Goal: Task Accomplishment & Management: Complete application form

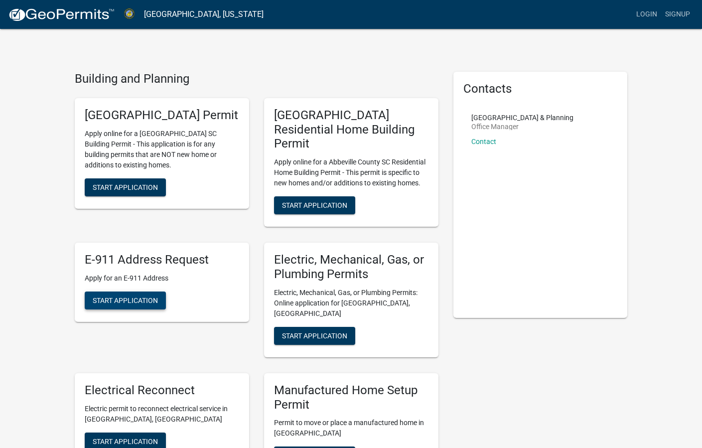
click at [138, 300] on span "Start Application" at bounding box center [125, 300] width 65 height 8
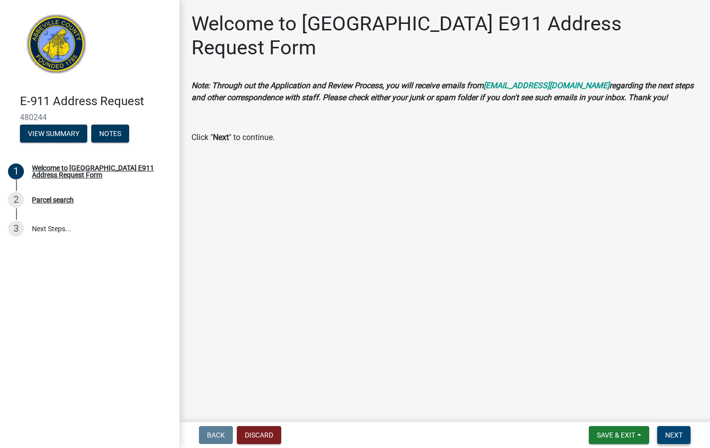
click at [669, 433] on span "Next" at bounding box center [673, 435] width 17 height 8
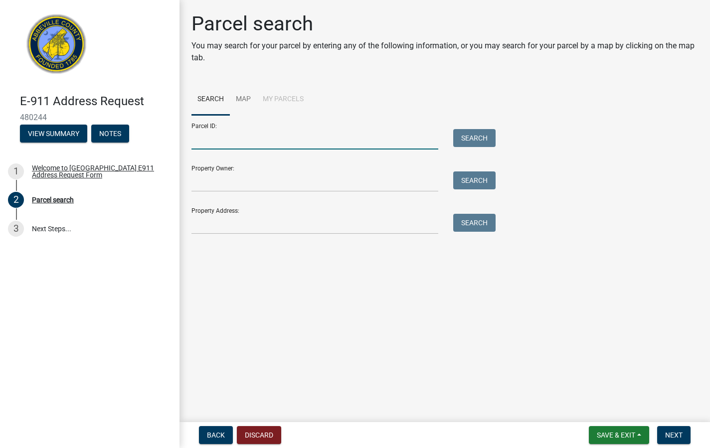
click at [360, 135] on input "Parcel ID:" at bounding box center [314, 139] width 247 height 20
type input "[PHONE_NUMBER]"
click at [482, 135] on button "Search" at bounding box center [474, 138] width 42 height 18
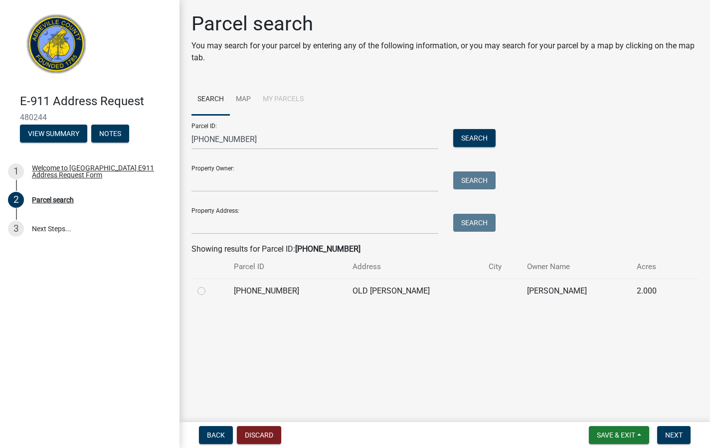
click at [346, 286] on td "OLD [PERSON_NAME]" at bounding box center [414, 291] width 137 height 24
click at [209, 285] on label at bounding box center [209, 285] width 0 height 0
click at [209, 291] on input "radio" at bounding box center [212, 288] width 6 height 6
radio input "true"
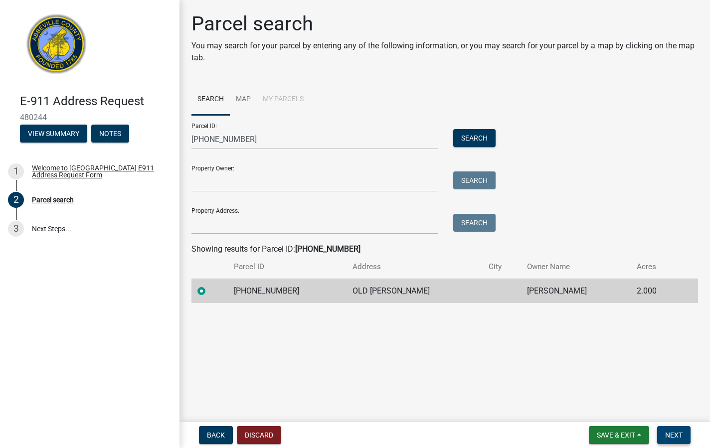
click at [668, 438] on span "Next" at bounding box center [673, 435] width 17 height 8
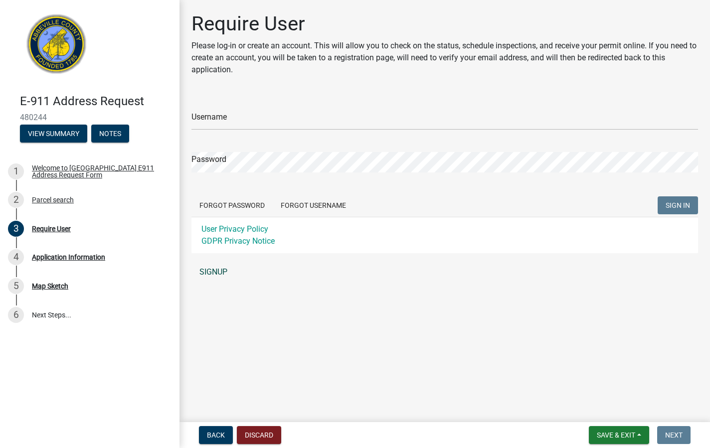
click at [207, 275] on link "SIGNUP" at bounding box center [444, 272] width 506 height 20
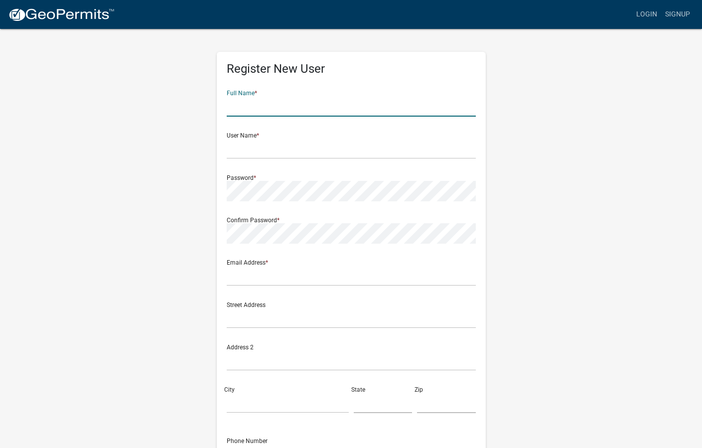
click at [322, 107] on input "text" at bounding box center [351, 106] width 249 height 20
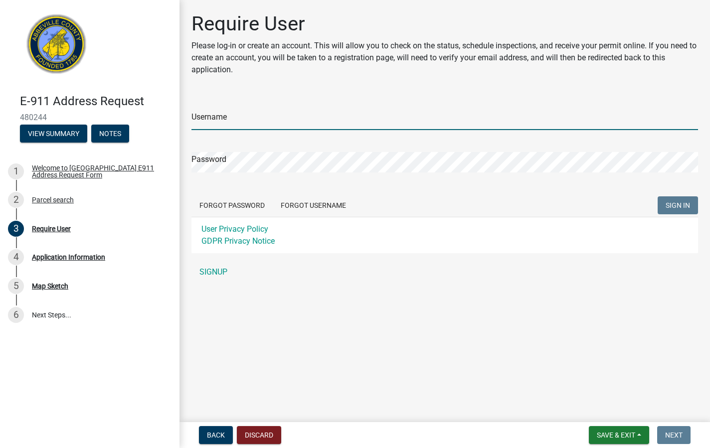
click at [336, 118] on input "Username" at bounding box center [444, 120] width 506 height 20
click at [204, 266] on div "Username Password Forgot Password Forgot Username SIGN IN User Privacy Policy G…" at bounding box center [444, 189] width 506 height 186
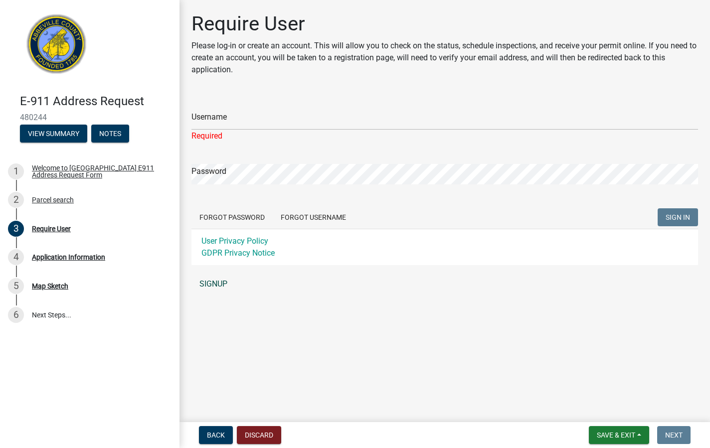
click at [216, 282] on link "SIGNUP" at bounding box center [444, 284] width 506 height 20
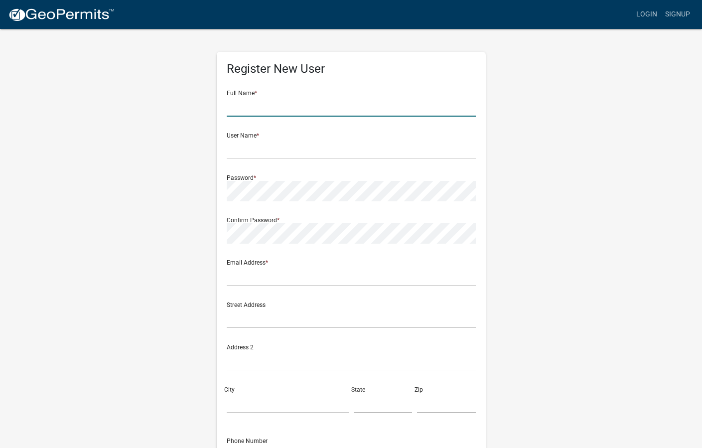
click at [242, 110] on input "text" at bounding box center [351, 106] width 249 height 20
type input "f"
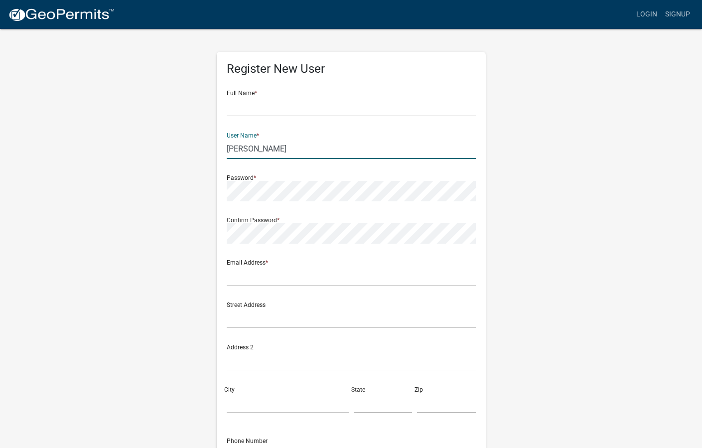
type input "[PERSON_NAME]"
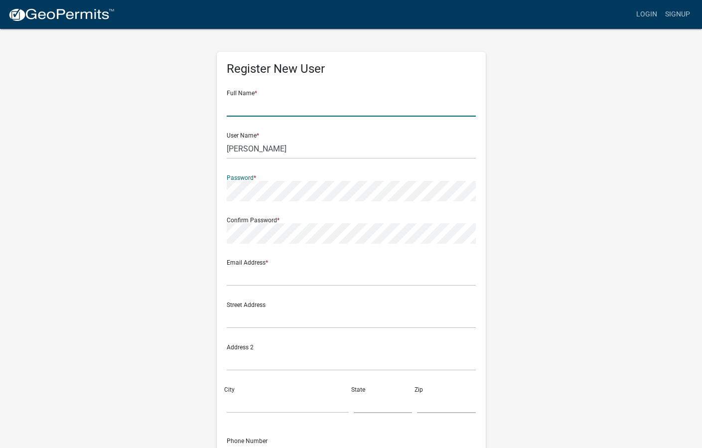
click at [242, 110] on input "text" at bounding box center [351, 106] width 249 height 20
type input "[PERSON_NAME]"
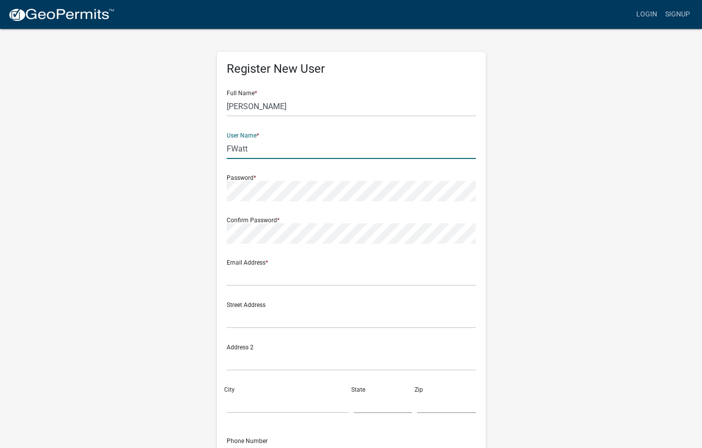
type input "FWatt"
click at [263, 280] on input "text" at bounding box center [351, 276] width 249 height 20
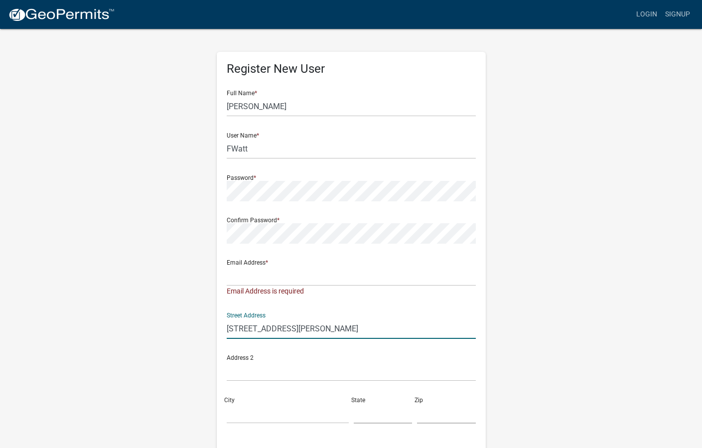
type input "[STREET_ADDRESS][PERSON_NAME]"
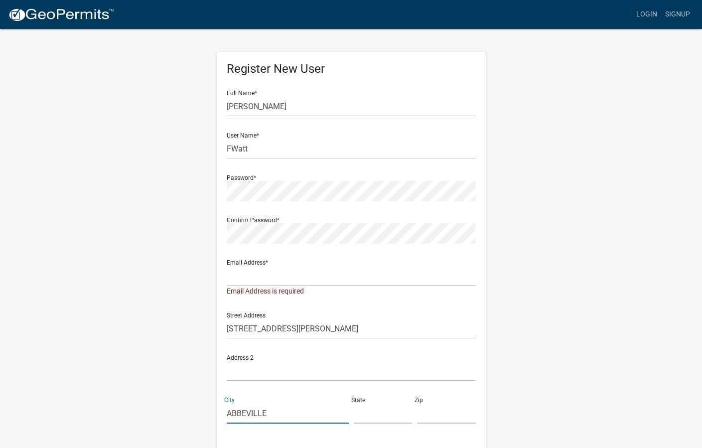
type input "ABBEVILLE"
type input "SC"
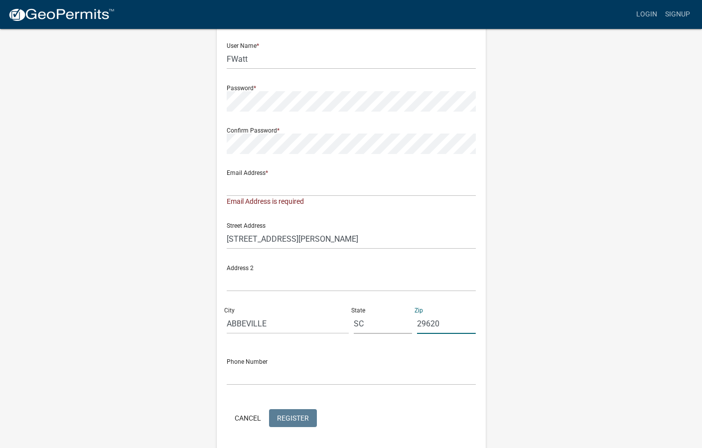
scroll to position [124, 0]
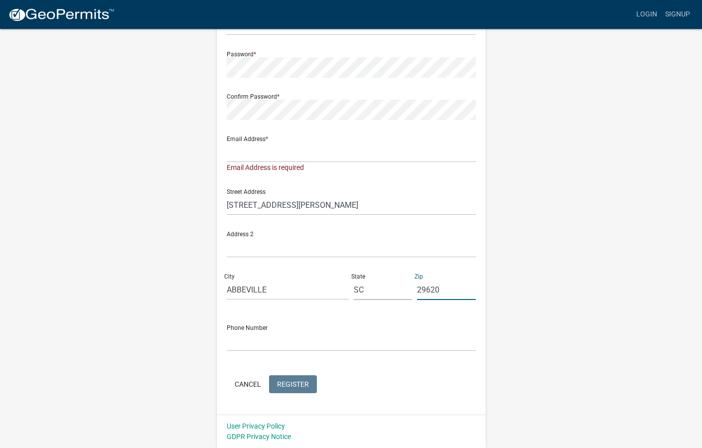
type input "29620"
click at [282, 332] on input "text" at bounding box center [351, 341] width 249 height 20
type input "8643780679"
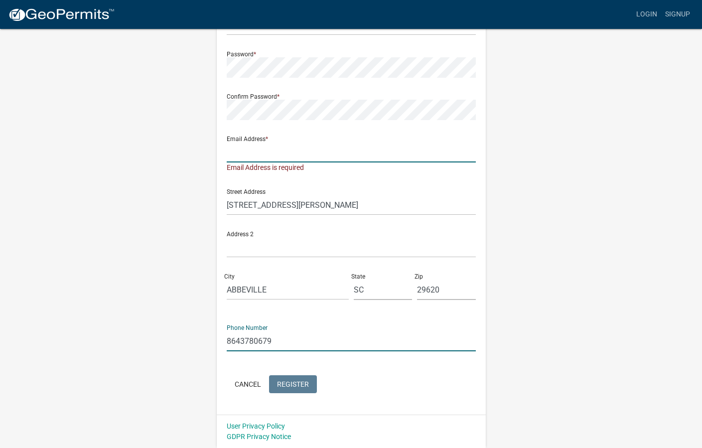
click at [285, 142] on input "text" at bounding box center [351, 152] width 249 height 20
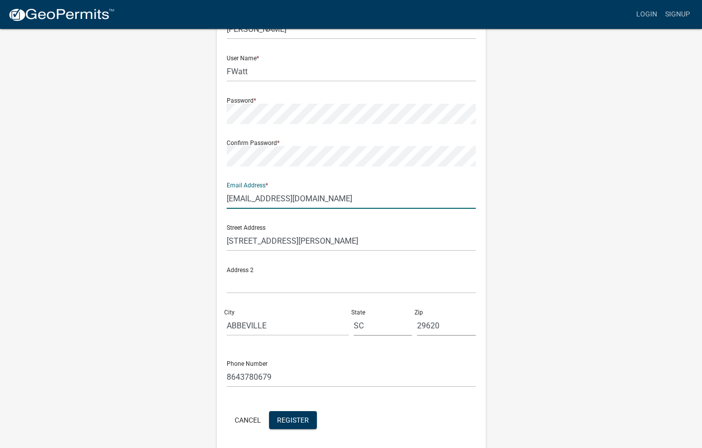
scroll to position [113, 0]
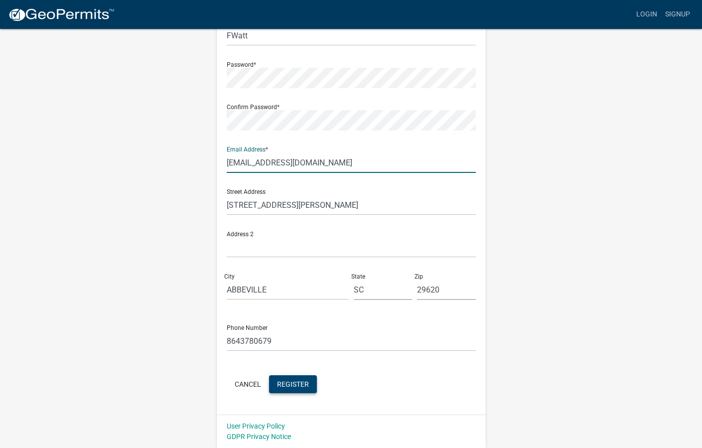
type input "[EMAIL_ADDRESS][DOMAIN_NAME]"
click at [298, 391] on button "Register" at bounding box center [293, 384] width 48 height 18
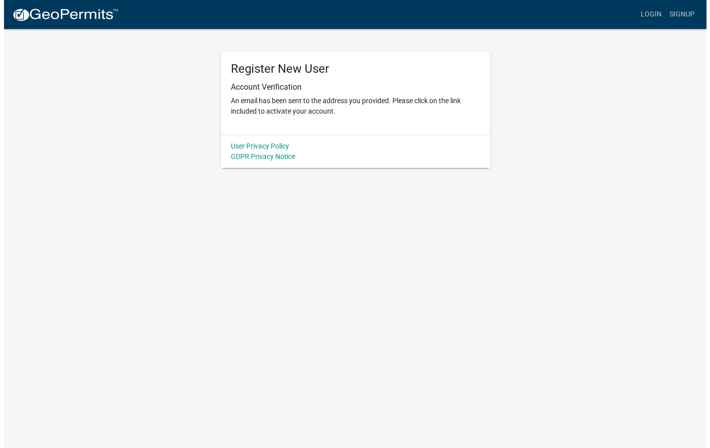
scroll to position [0, 0]
